Goal: Communication & Community: Answer question/provide support

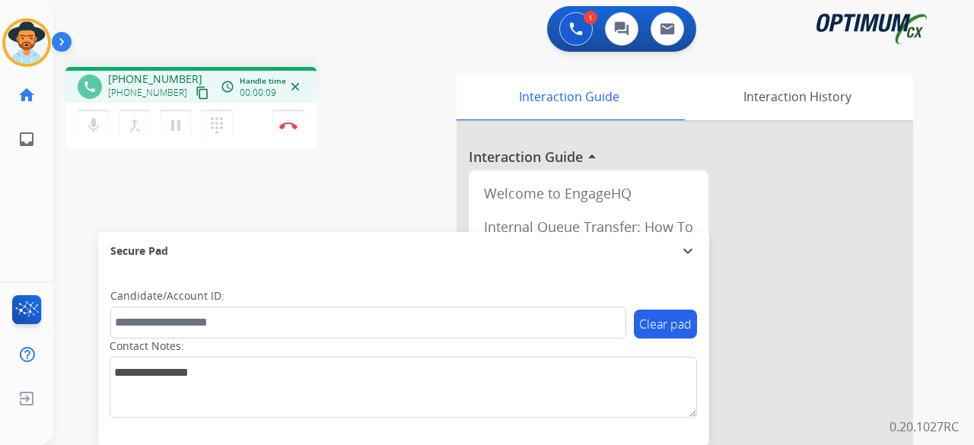
click at [196, 94] on mat-icon "content_copy" at bounding box center [203, 93] width 14 height 14
click at [294, 126] on img at bounding box center [288, 126] width 18 height 8
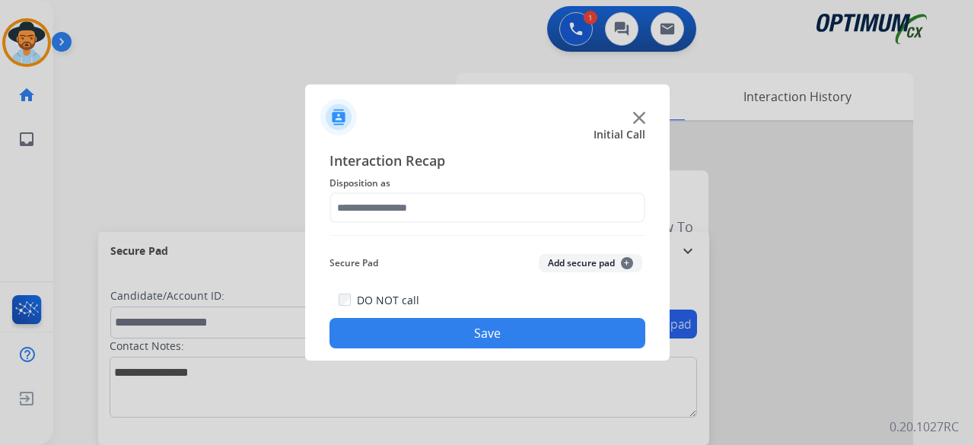
click at [635, 119] on img at bounding box center [639, 118] width 12 height 12
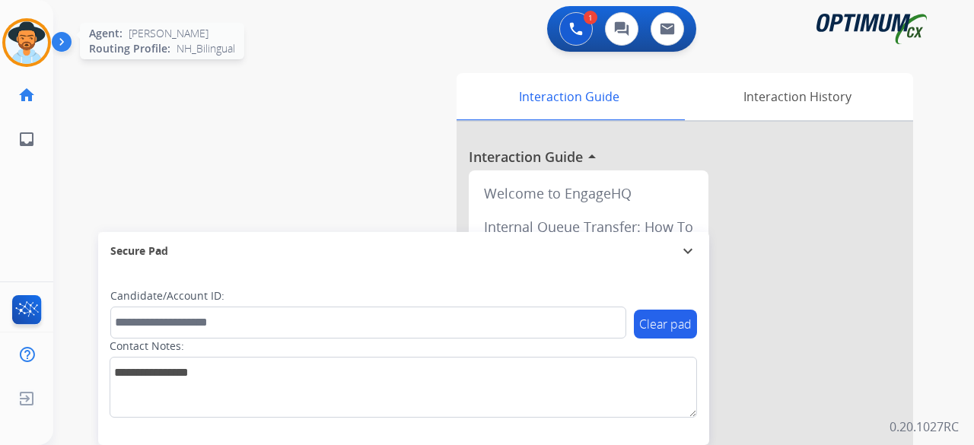
click at [33, 37] on img at bounding box center [26, 42] width 43 height 43
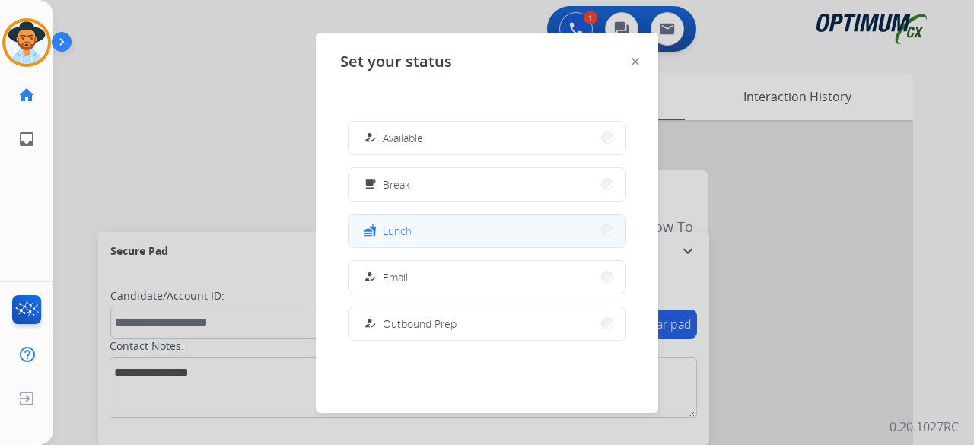
click at [438, 231] on button "fastfood Lunch" at bounding box center [487, 231] width 277 height 33
